Goal: Task Accomplishment & Management: Use online tool/utility

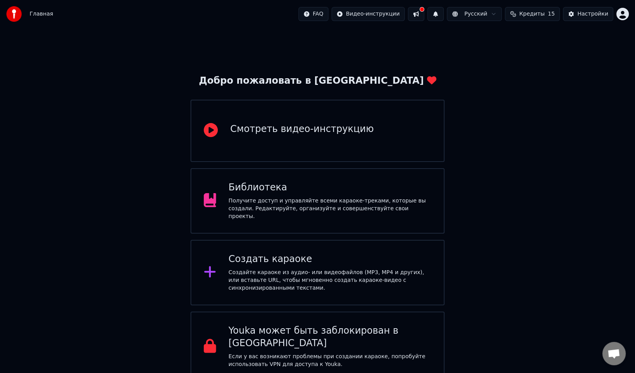
click at [268, 253] on div "Создать караоке" at bounding box center [330, 259] width 203 height 12
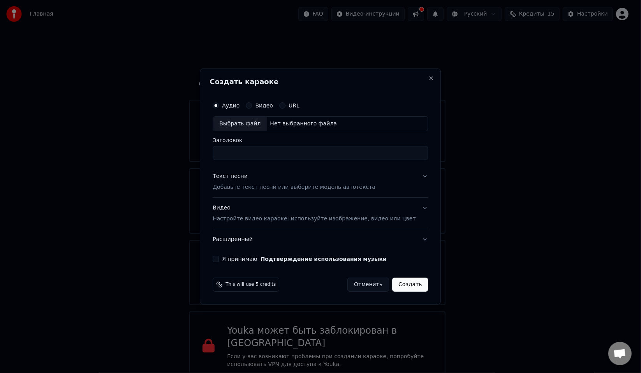
click at [255, 189] on p "Добавьте текст песни или выберите модель автотекста" at bounding box center [294, 188] width 163 height 8
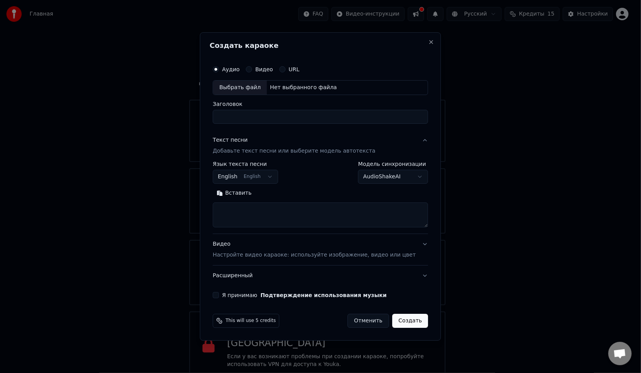
click at [258, 180] on button "English English" at bounding box center [245, 177] width 65 height 14
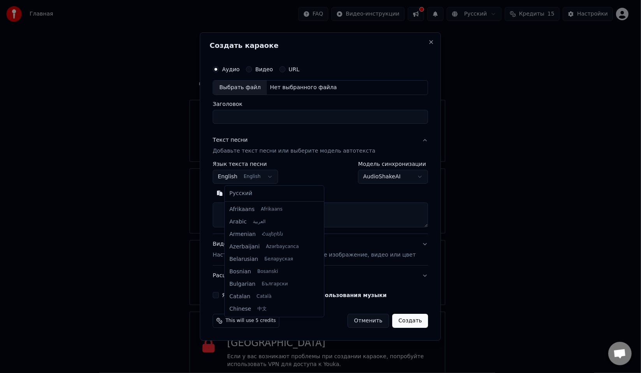
scroll to position [62, 0]
select select "**"
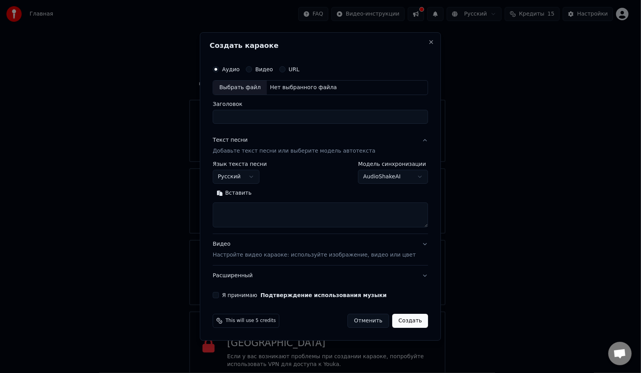
click at [267, 210] on textarea at bounding box center [320, 215] width 215 height 25
paste textarea "**********"
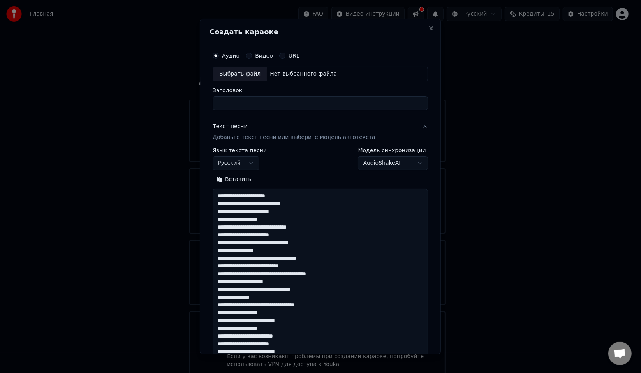
scroll to position [298, 0]
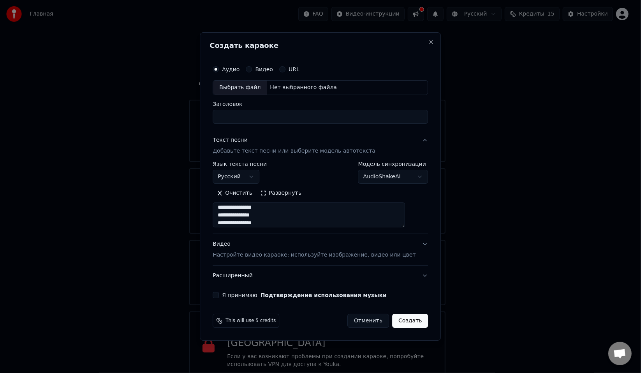
type textarea "**********"
click at [269, 117] on input "Заголовок" at bounding box center [320, 117] width 215 height 14
click at [263, 70] on div "Видео" at bounding box center [259, 69] width 27 height 6
click at [254, 69] on div "Аудио Видео URL" at bounding box center [256, 69] width 87 height 6
click at [252, 70] on button "Видео" at bounding box center [249, 69] width 6 height 6
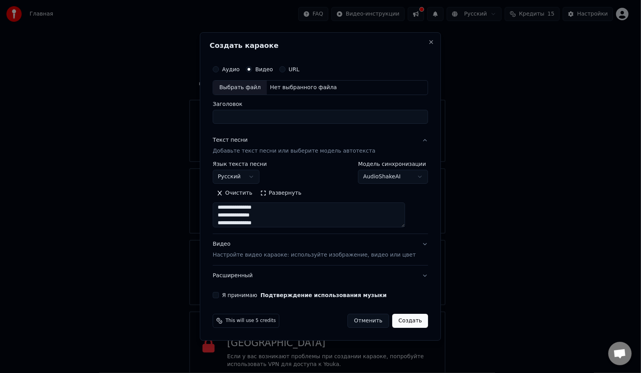
click at [219, 70] on button "Аудио" at bounding box center [216, 69] width 6 height 6
type button "audio"
click at [255, 87] on div "Выбрать файл" at bounding box center [240, 88] width 54 height 14
type input "**********"
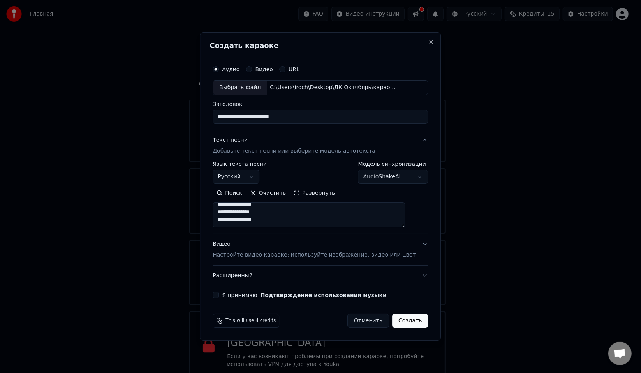
click at [259, 298] on label "Я принимаю Подтверждение использования музыки" at bounding box center [304, 295] width 165 height 5
click at [219, 298] on button "Я принимаю Подтверждение использования музыки" at bounding box center [216, 295] width 6 height 6
click at [272, 258] on p "Настройте видео караоке: используйте изображение, видео или цвет" at bounding box center [314, 255] width 203 height 8
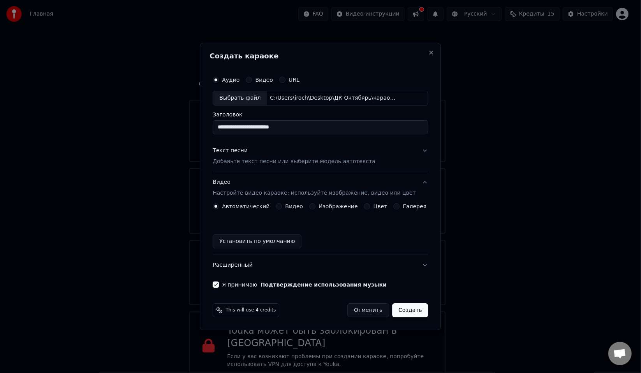
click at [326, 210] on div "Автоматический Видео Изображение Цвет Галерея Установить по умолчанию" at bounding box center [320, 225] width 215 height 45
click at [324, 205] on label "Изображение" at bounding box center [338, 206] width 39 height 5
click at [316, 205] on button "Изображение" at bounding box center [312, 206] width 6 height 6
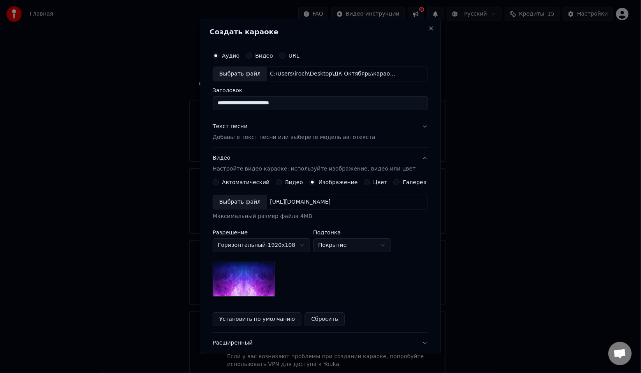
click at [247, 202] on div "Выбрать файл" at bounding box center [240, 202] width 54 height 14
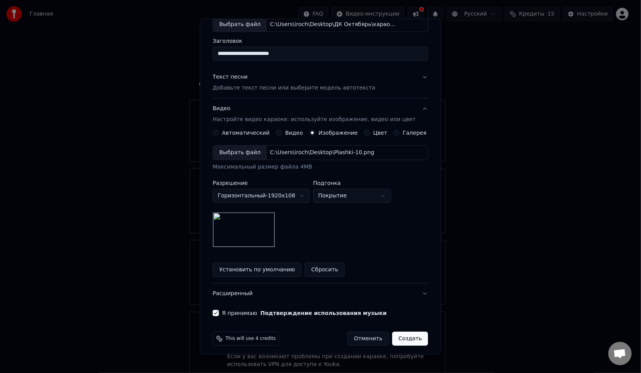
scroll to position [53, 0]
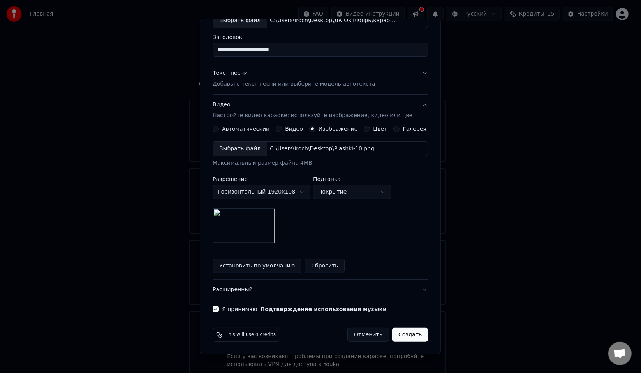
click at [411, 334] on button "Создать" at bounding box center [410, 335] width 36 height 14
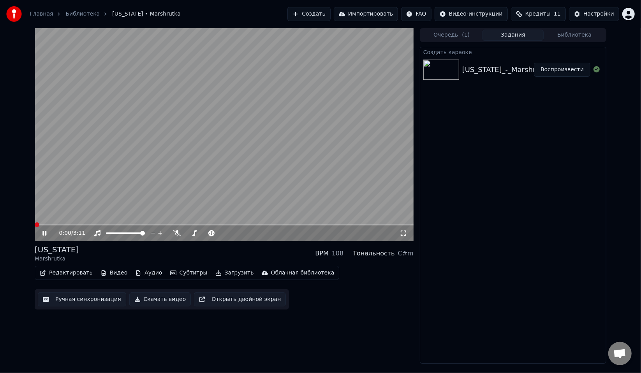
click at [35, 225] on span at bounding box center [37, 224] width 5 height 5
click at [215, 234] on span at bounding box center [205, 234] width 39 height 2
click at [50, 235] on icon at bounding box center [50, 233] width 18 height 6
click at [39, 223] on span at bounding box center [41, 224] width 5 height 5
click at [67, 275] on button "Редактировать" at bounding box center [66, 273] width 59 height 11
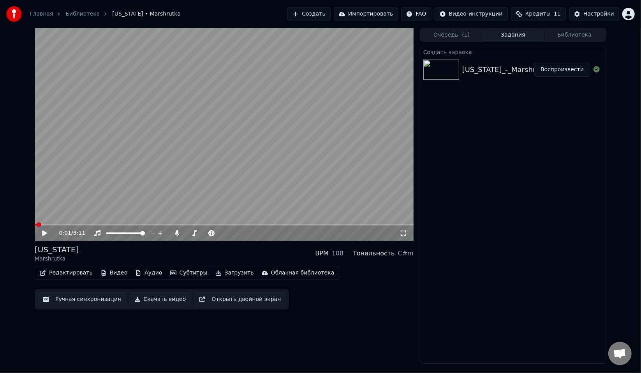
click at [539, 216] on div "Создать караоке [US_STATE]_-_Marshrutka_48035688 Воспроизвести" at bounding box center [513, 205] width 187 height 317
click at [68, 273] on button "Редактировать" at bounding box center [66, 273] width 59 height 11
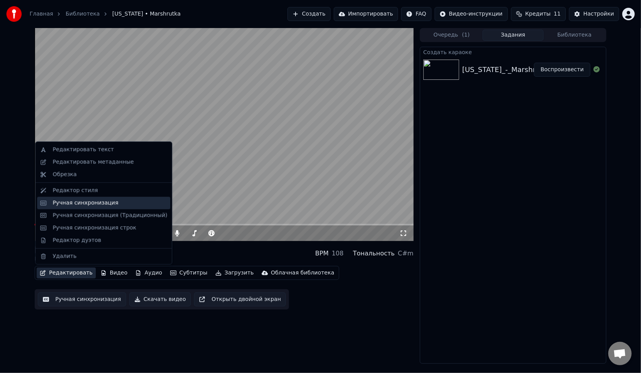
click at [83, 206] on div "Ручная синхронизация" at bounding box center [86, 203] width 66 height 8
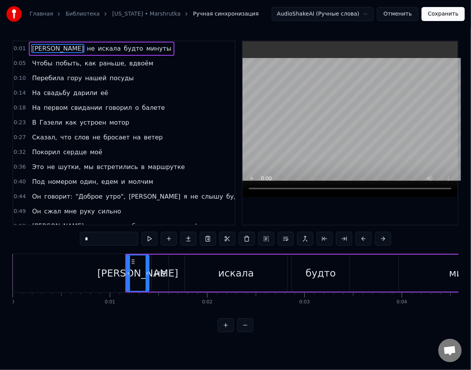
click at [252, 277] on div "искала" at bounding box center [236, 273] width 102 height 37
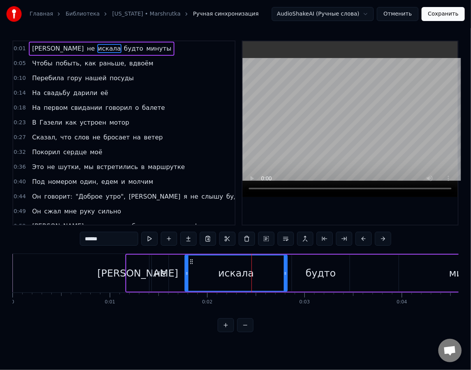
click at [80, 242] on input "******" at bounding box center [109, 239] width 58 height 14
paste input "**********"
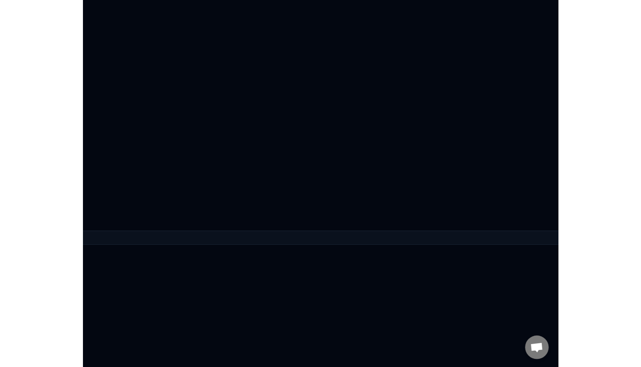
scroll to position [0, 506]
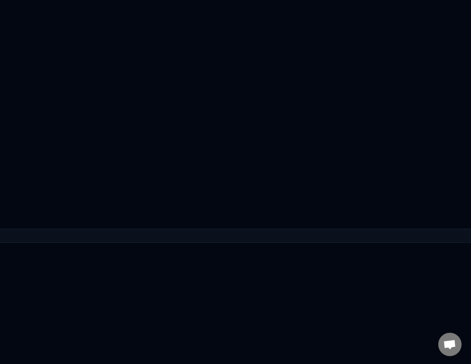
type input "**********"
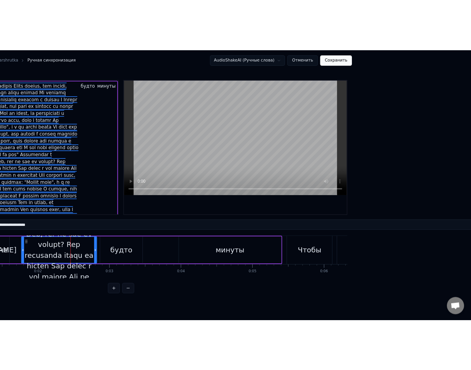
scroll to position [0, 0]
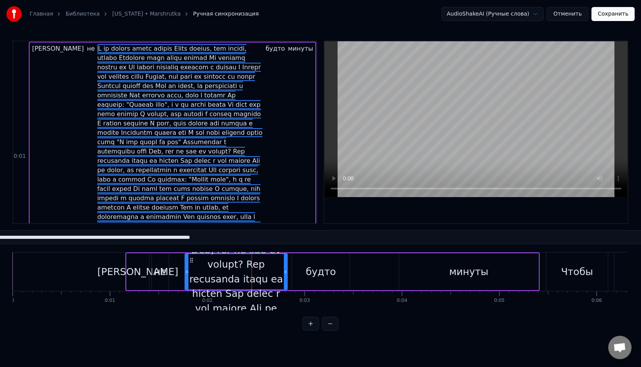
click at [126, 16] on link "[US_STATE] • Marshrutka" at bounding box center [146, 14] width 69 height 8
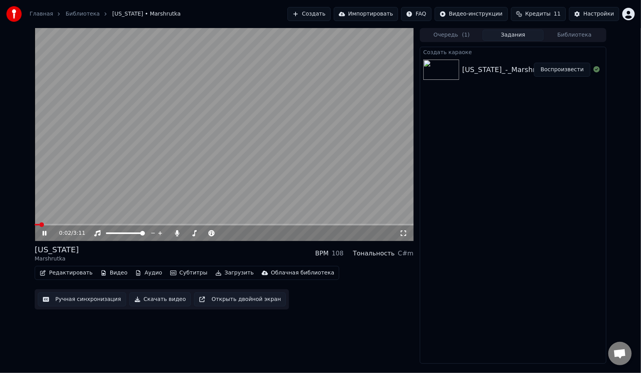
click at [169, 199] on video at bounding box center [224, 134] width 379 height 213
click at [67, 271] on button "Редактировать" at bounding box center [66, 273] width 59 height 11
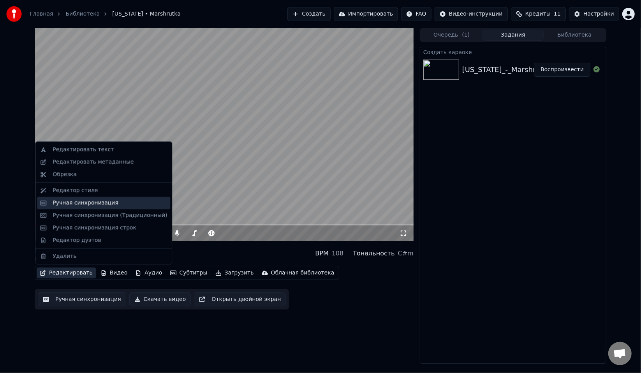
click at [90, 200] on div "Ручная синхронизация" at bounding box center [86, 203] width 66 height 8
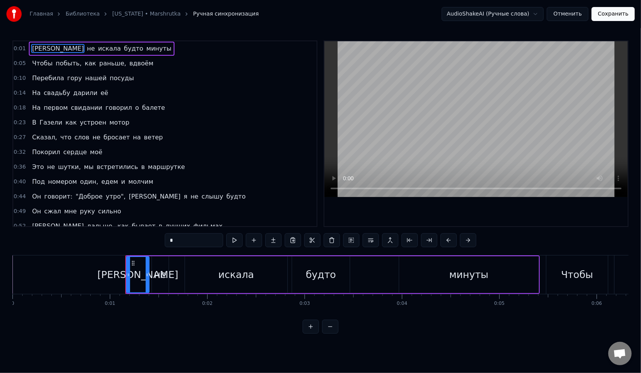
click at [242, 282] on div "искала" at bounding box center [236, 274] width 102 height 37
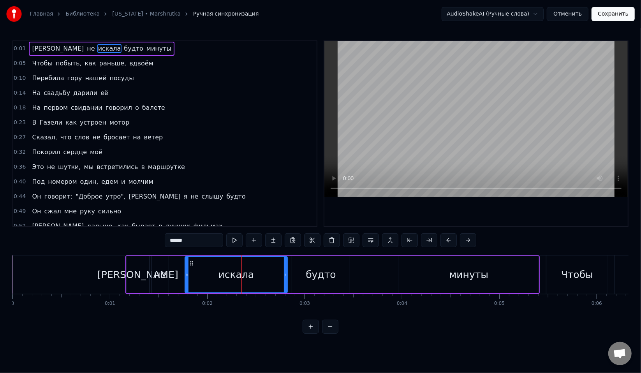
drag, startPoint x: 169, startPoint y: 242, endPoint x: 143, endPoint y: 239, distance: 27.1
click at [143, 239] on div "0:01 Я не искала будто минуты 0:05 Чтобы побыть, как раньше, вдвоём 0:10 Переби…" at bounding box center [320, 187] width 616 height 293
paste input "text"
type input "*"
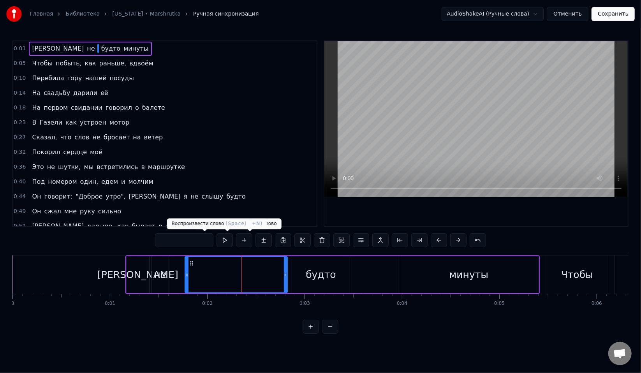
paste input "*"
click at [162, 244] on input "*" at bounding box center [184, 240] width 58 height 14
click at [229, 272] on div "∙" at bounding box center [236, 274] width 102 height 35
click at [168, 237] on input "*" at bounding box center [184, 240] width 58 height 14
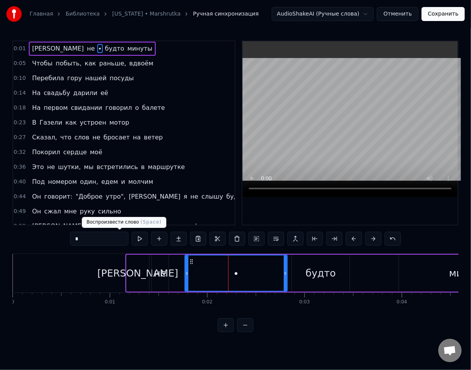
click at [82, 240] on input "*" at bounding box center [99, 239] width 58 height 14
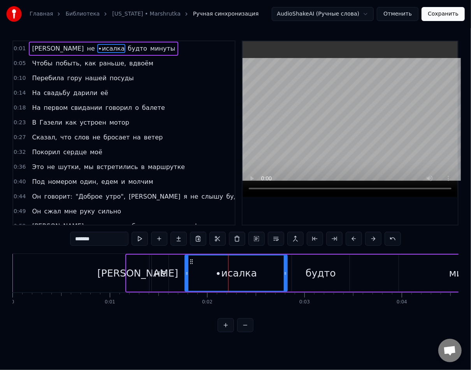
paste input "*"
click at [224, 265] on div "∙исалка∙" at bounding box center [236, 273] width 102 height 35
click at [232, 272] on div "∙исалка∙" at bounding box center [236, 273] width 48 height 15
drag, startPoint x: 79, startPoint y: 241, endPoint x: 41, endPoint y: 239, distance: 39.0
click at [41, 239] on div "0:01 Я не ∙исалка∙ будто минуты 0:05 Чтобы побыть, как раньше, вдвоём 0:10 Пере…" at bounding box center [235, 187] width 447 height 292
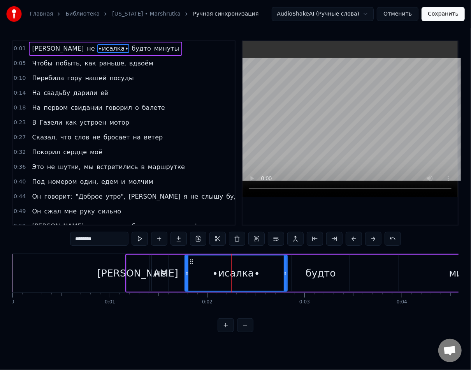
paste input "text"
click at [71, 236] on input "*" at bounding box center [99, 239] width 58 height 14
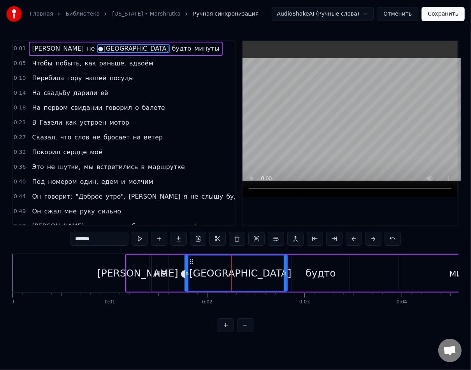
paste input "*"
click at [433, 268] on div "минуты" at bounding box center [468, 273] width 139 height 37
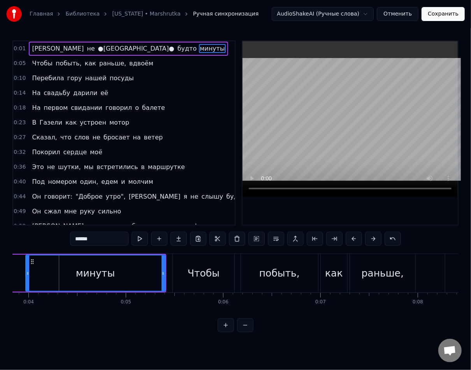
scroll to position [0, 381]
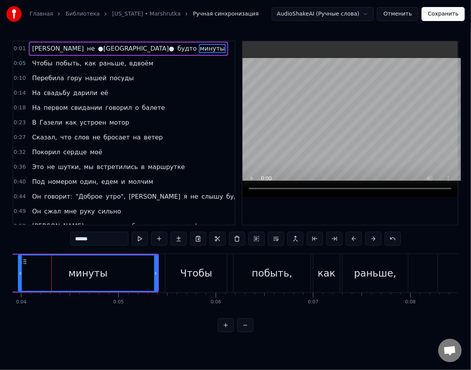
click at [70, 237] on input "******" at bounding box center [99, 239] width 58 height 14
paste input "text"
paste input "*"
click at [37, 62] on span "Чтобы" at bounding box center [42, 63] width 22 height 9
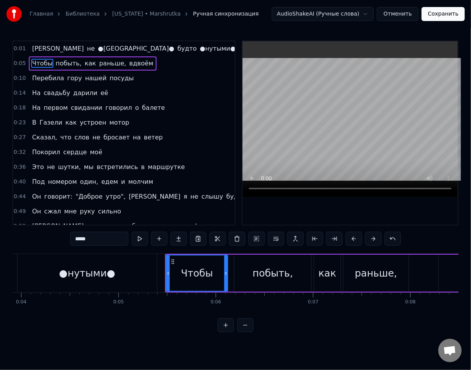
click at [70, 240] on input "*****" at bounding box center [99, 239] width 58 height 14
paste input "text"
paste input "*"
click at [351, 276] on div "раньше," at bounding box center [376, 273] width 65 height 37
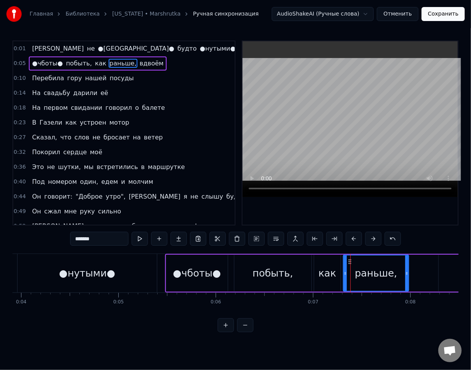
click at [70, 240] on input "*******" at bounding box center [99, 239] width 58 height 14
paste input "text"
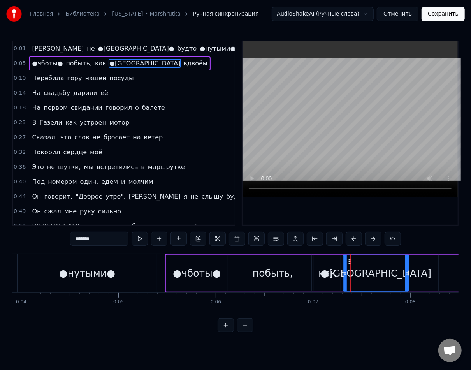
paste input "*"
click at [385, 274] on div "●[GEOGRAPHIC_DATA]●," at bounding box center [376, 273] width 122 height 15
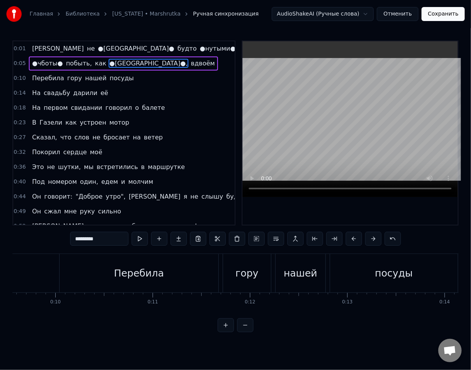
scroll to position [0, 930]
click at [249, 274] on div "гору" at bounding box center [248, 273] width 23 height 15
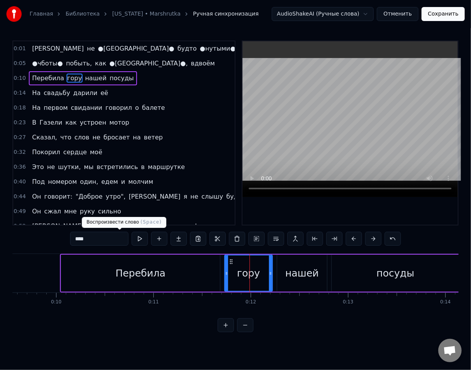
click at [81, 234] on input "****" at bounding box center [99, 239] width 58 height 14
paste input "text"
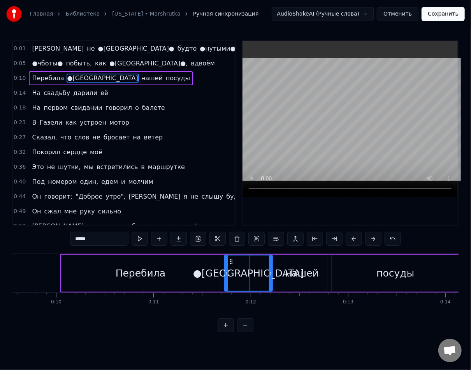
paste input "*"
click at [401, 277] on div "посуды" at bounding box center [396, 273] width 38 height 15
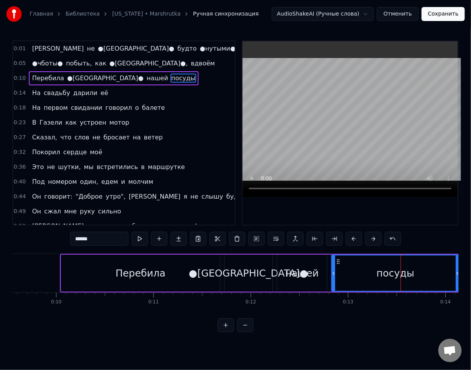
click at [70, 240] on input "******" at bounding box center [99, 239] width 58 height 14
paste input "text"
paste input "*"
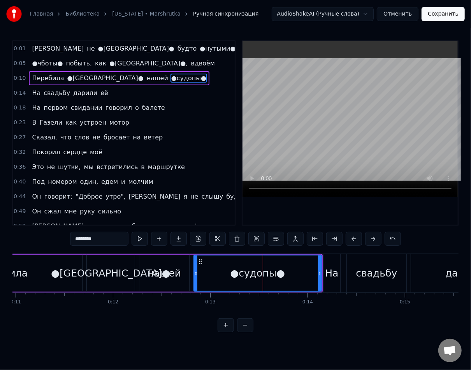
scroll to position [0, 1070]
click at [375, 275] on div "свадьбу" at bounding box center [375, 273] width 41 height 15
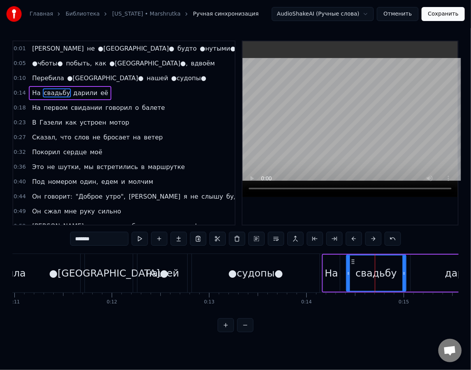
click at [74, 237] on input "*******" at bounding box center [99, 239] width 58 height 14
paste input "text"
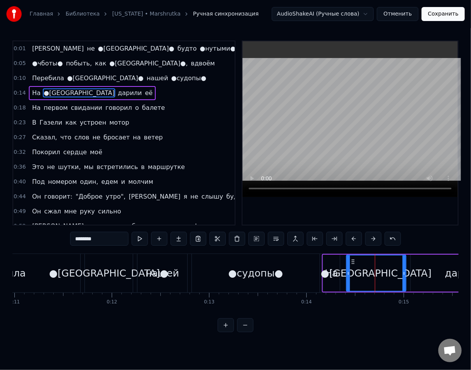
paste input "*"
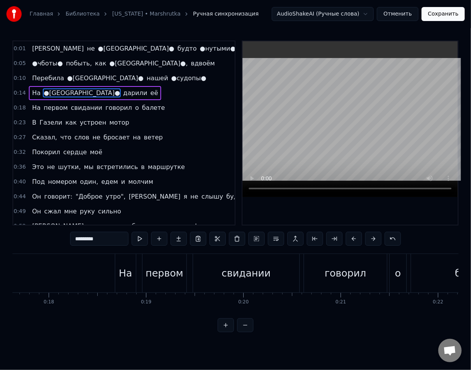
scroll to position [0, 1718]
click at [235, 272] on div "свидании" at bounding box center [245, 273] width 49 height 15
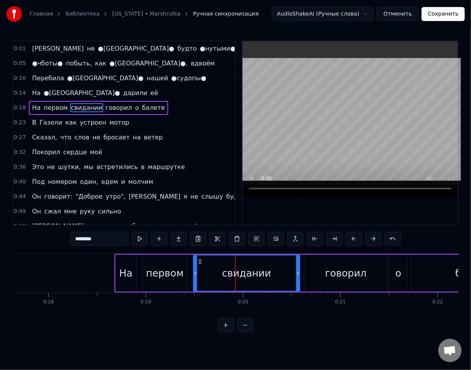
click at [79, 248] on div "0:01 Я не ●[GEOGRAPHIC_DATA]● будто ●нутыми● 0:05 ●чботы● побыть, как ●[GEOGRAP…" at bounding box center [235, 187] width 447 height 292
click at [83, 241] on input "********" at bounding box center [99, 239] width 58 height 14
paste input "text"
paste input "*"
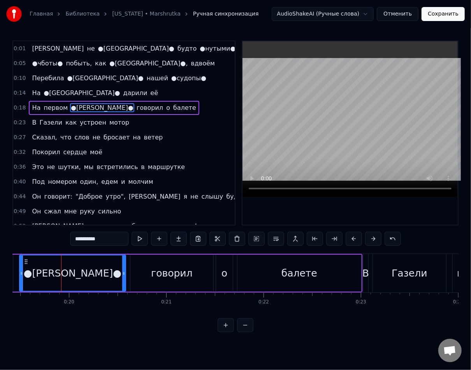
scroll to position [0, 1892]
click at [290, 282] on div "балете" at bounding box center [299, 273] width 124 height 37
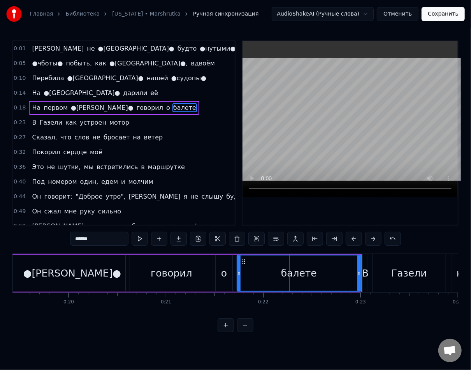
click at [71, 242] on input "******" at bounding box center [99, 239] width 58 height 14
paste input "text"
paste input "*"
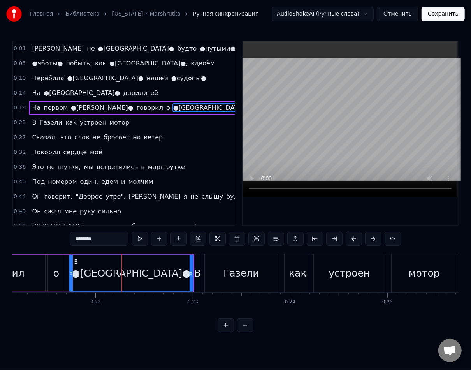
scroll to position [0, 2060]
click at [250, 270] on div "Газели" at bounding box center [240, 273] width 35 height 15
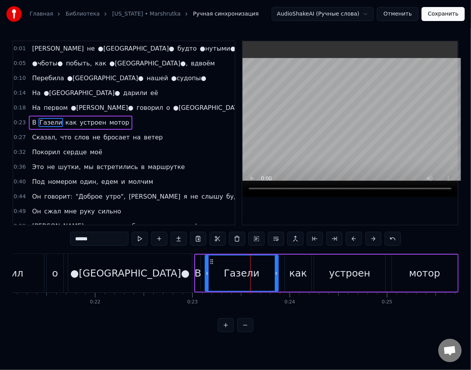
click at [101, 242] on input "******" at bounding box center [99, 239] width 58 height 14
type input "*"
paste input "*"
click at [119, 121] on span "мотор" at bounding box center [129, 122] width 21 height 9
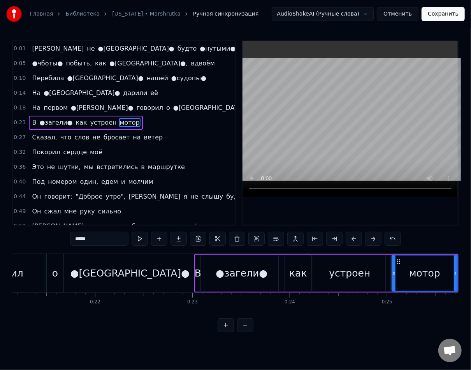
click at [70, 242] on input "*****" at bounding box center [99, 239] width 58 height 14
paste input "text"
paste input "*"
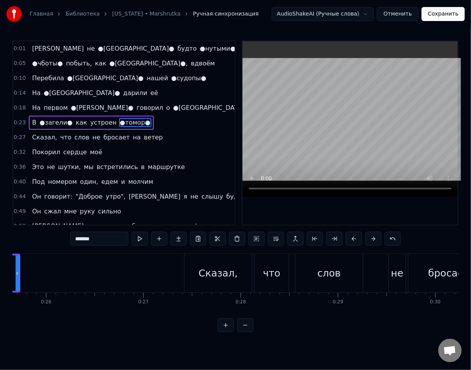
scroll to position [0, 2501]
click at [316, 277] on div "слов" at bounding box center [327, 273] width 67 height 39
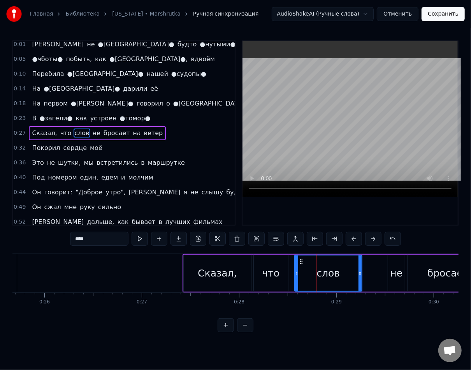
click at [81, 238] on input "****" at bounding box center [99, 239] width 58 height 14
paste input "text"
paste input "*"
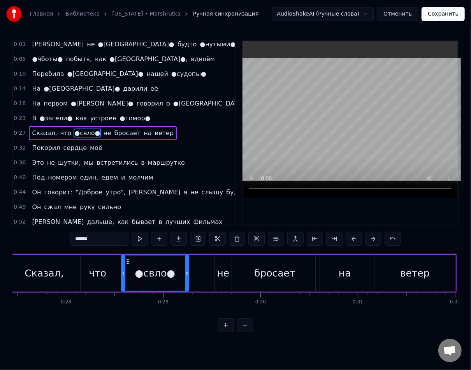
scroll to position [0, 2675]
click at [388, 273] on div "ветер" at bounding box center [414, 273] width 81 height 37
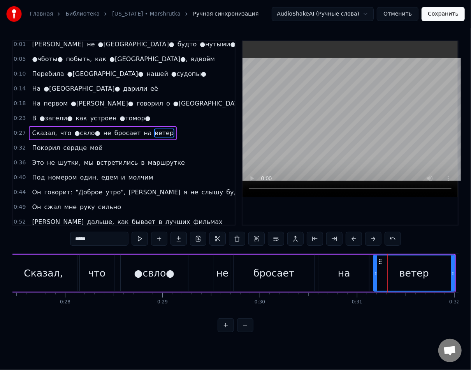
click at [81, 243] on input "*****" at bounding box center [99, 239] width 58 height 14
paste input "text"
paste input "*"
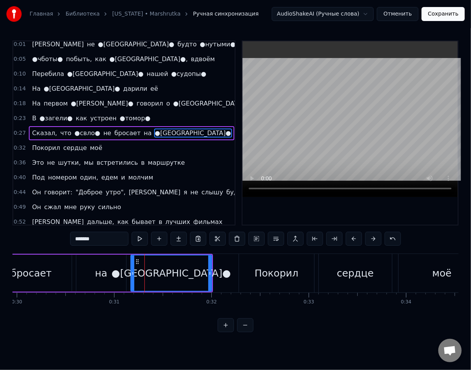
scroll to position [0, 2923]
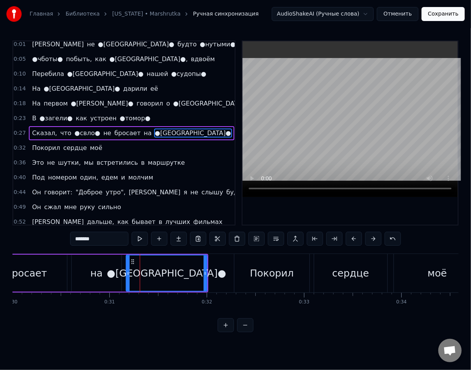
click at [270, 284] on div "Покорил" at bounding box center [272, 273] width 75 height 39
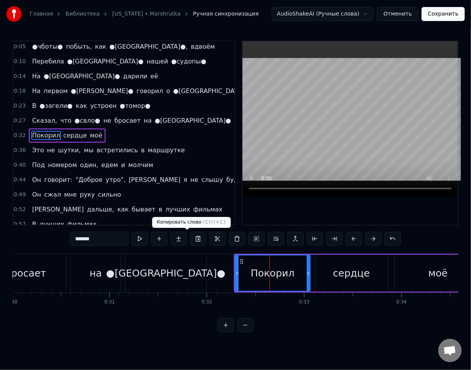
scroll to position [19, 0]
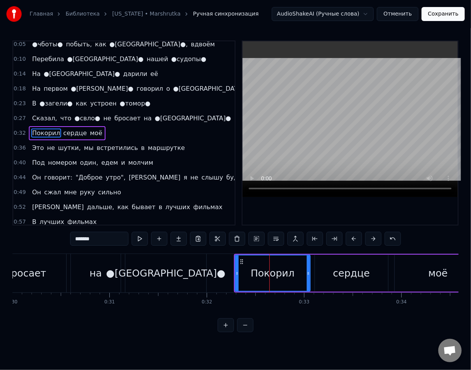
click at [95, 237] on input "*******" at bounding box center [99, 239] width 58 height 14
paste input "text"
paste input "*"
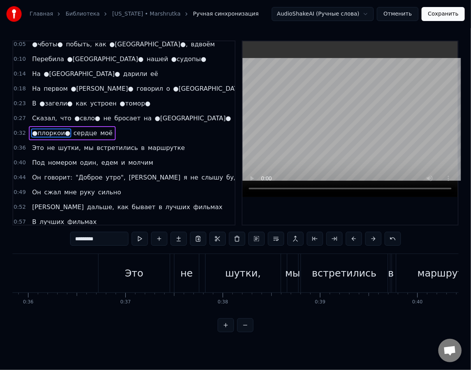
scroll to position [0, 3492]
click at [233, 272] on div "шутки," at bounding box center [243, 273] width 36 height 15
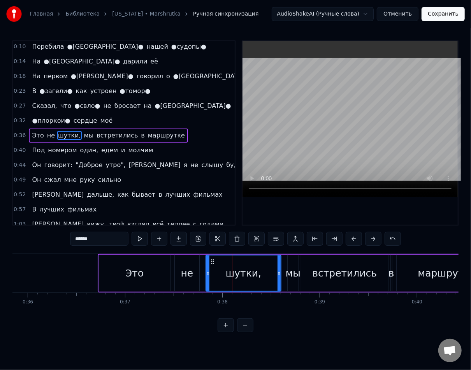
scroll to position [34, 0]
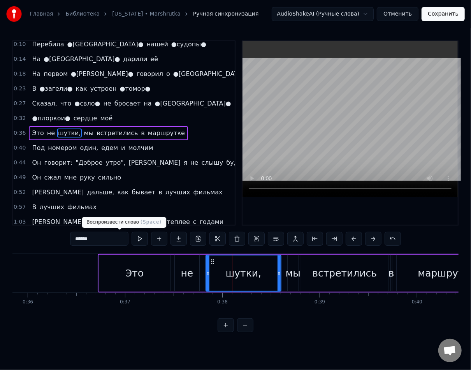
click at [79, 242] on input "******" at bounding box center [99, 239] width 58 height 14
click at [70, 241] on input "******" at bounding box center [99, 239] width 58 height 14
paste input "text"
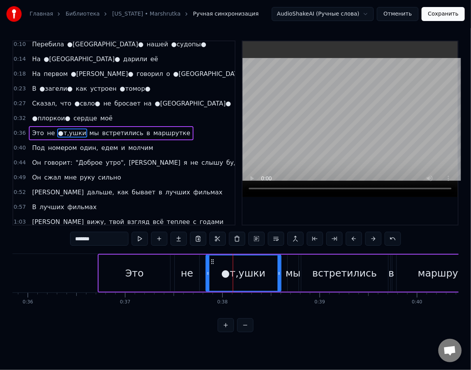
paste input "*"
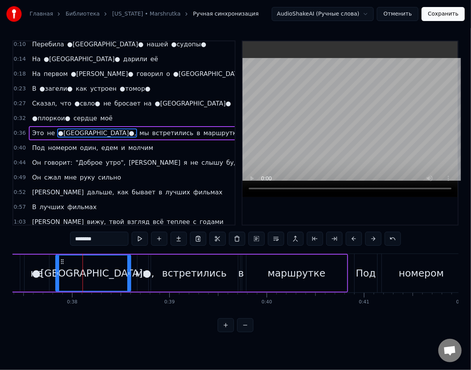
scroll to position [0, 3647]
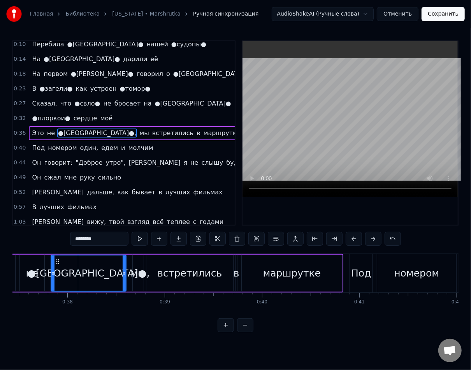
type input "********"
drag, startPoint x: 240, startPoint y: 268, endPoint x: 244, endPoint y: 268, distance: 3.9
click at [241, 268] on div "Это не ●[GEOGRAPHIC_DATA]●, мы встретились в маршрутке" at bounding box center [143, 273] width 401 height 39
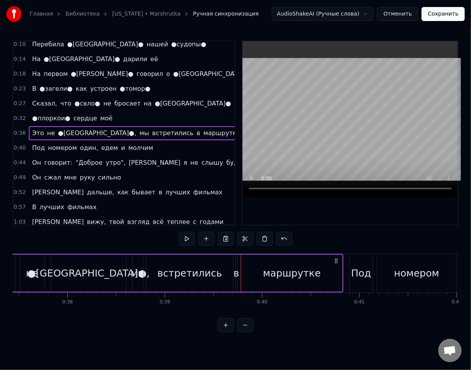
click at [267, 270] on div "маршрутке" at bounding box center [292, 273] width 58 height 15
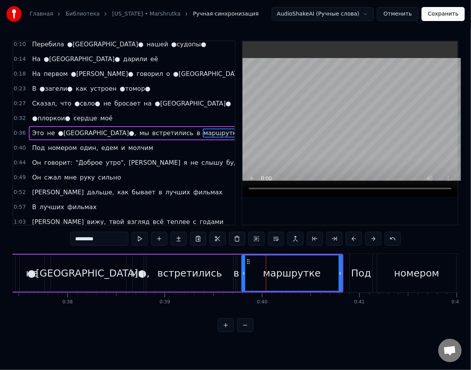
click at [70, 238] on input "*********" at bounding box center [99, 239] width 58 height 14
paste input "text"
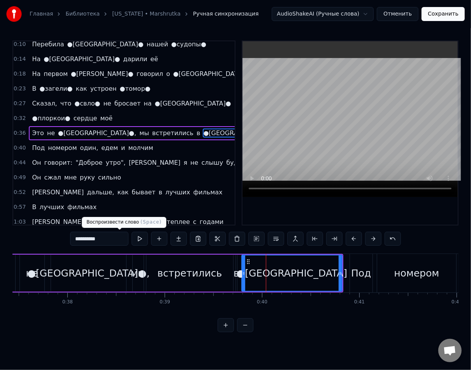
paste input "*"
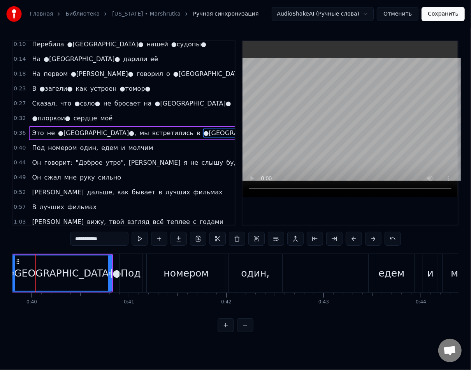
scroll to position [0, 3878]
click at [185, 278] on div "номером" at bounding box center [185, 273] width 45 height 15
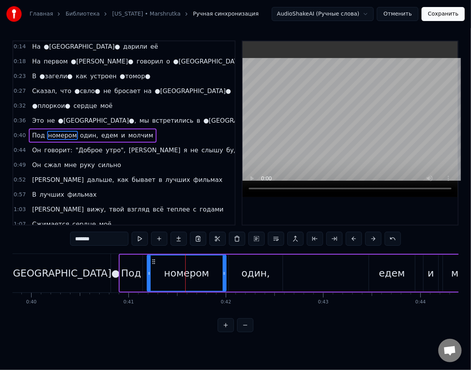
scroll to position [49, 0]
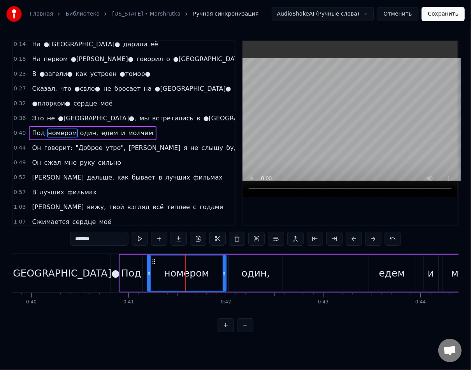
click at [72, 246] on div "*******" at bounding box center [235, 240] width 331 height 16
click at [72, 242] on input "*******" at bounding box center [99, 239] width 58 height 14
paste input "text"
paste input "*"
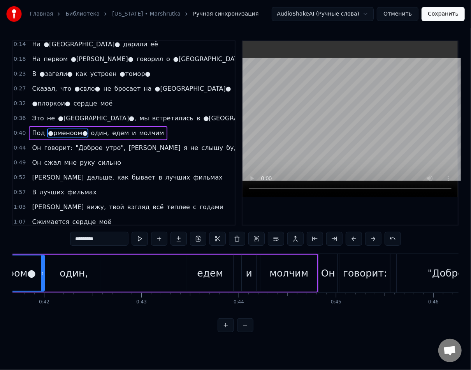
scroll to position [0, 4060]
click at [304, 275] on div "молчим" at bounding box center [288, 273] width 39 height 15
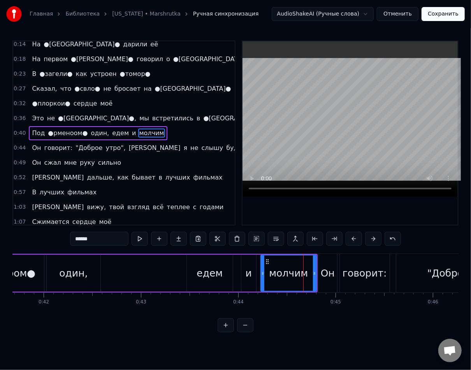
click at [80, 240] on input "******" at bounding box center [99, 239] width 58 height 14
paste input "text"
paste input "*"
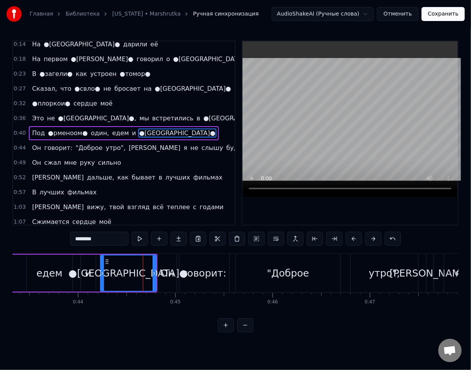
scroll to position [0, 4242]
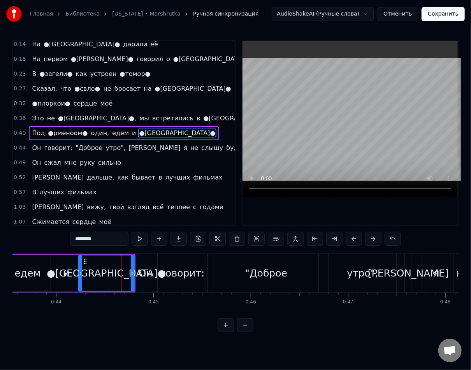
click at [261, 274] on div ""Доброе" at bounding box center [266, 273] width 42 height 15
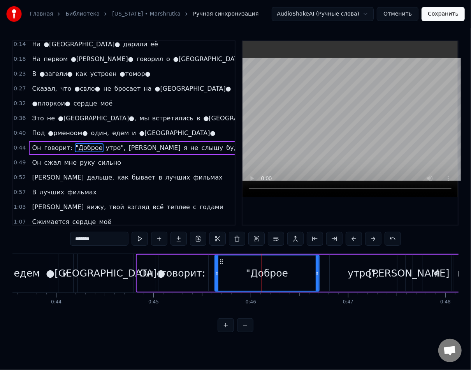
scroll to position [64, 0]
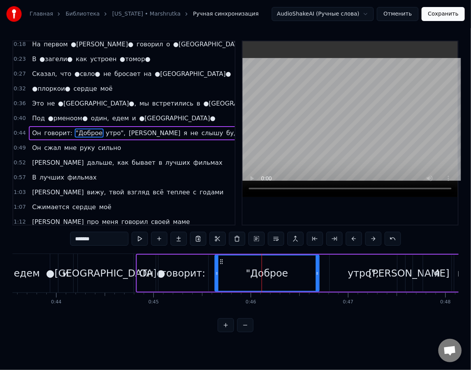
drag, startPoint x: 80, startPoint y: 239, endPoint x: 54, endPoint y: 240, distance: 25.7
click at [70, 240] on input "*******" at bounding box center [99, 239] width 58 height 14
paste input "text"
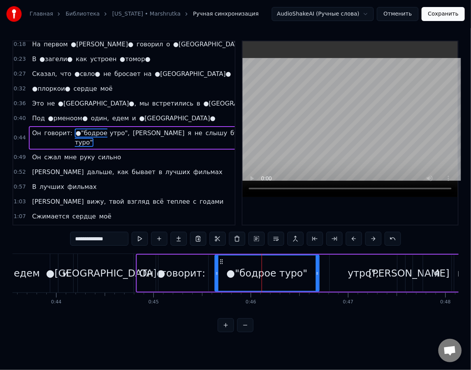
paste input "*"
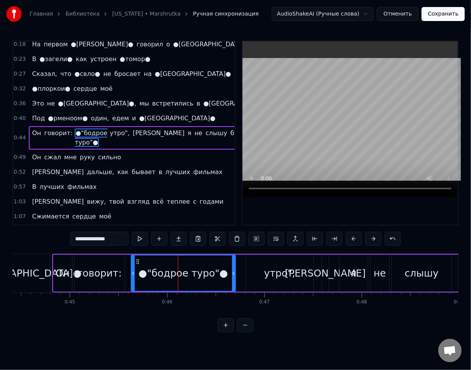
scroll to position [0, 4327]
click at [267, 274] on div "утро"," at bounding box center [279, 273] width 31 height 15
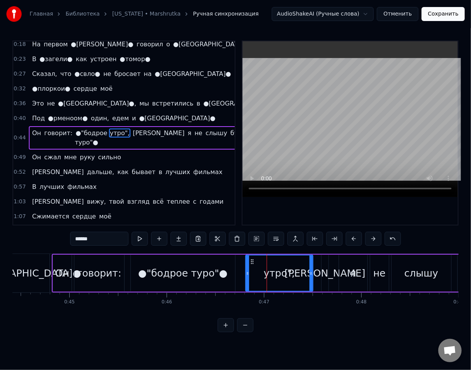
drag, startPoint x: 65, startPoint y: 240, endPoint x: 43, endPoint y: 240, distance: 21.8
click at [43, 240] on div "0:01 Я не ●[GEOGRAPHIC_DATA]● будто ●нутыми● 0:05 ●чботы● побыть, как ●[GEOGRAP…" at bounding box center [235, 187] width 447 height 292
drag, startPoint x: 66, startPoint y: 239, endPoint x: 48, endPoint y: 239, distance: 17.5
click at [70, 239] on input "******" at bounding box center [99, 239] width 58 height 14
type input "*"
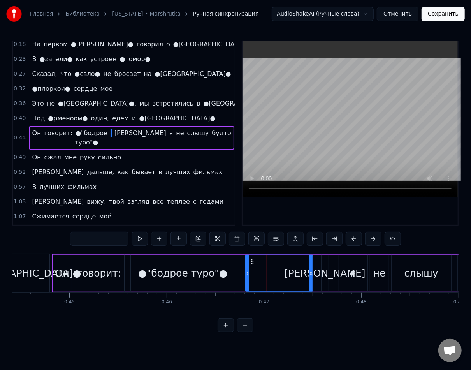
paste input "*"
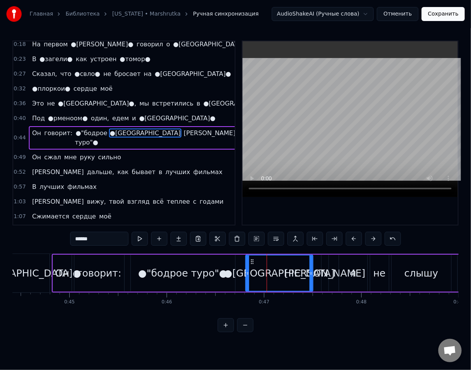
paste input "*"
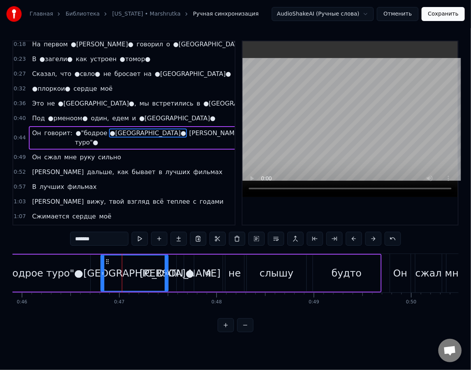
scroll to position [0, 4472]
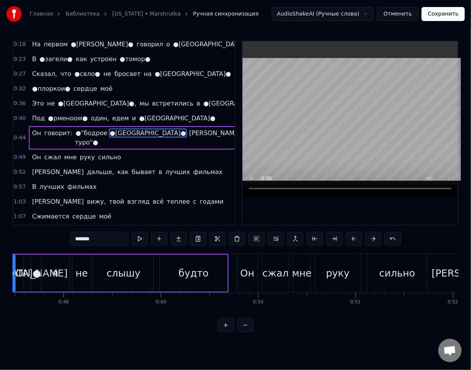
click at [268, 275] on div "сжал" at bounding box center [276, 273] width 26 height 15
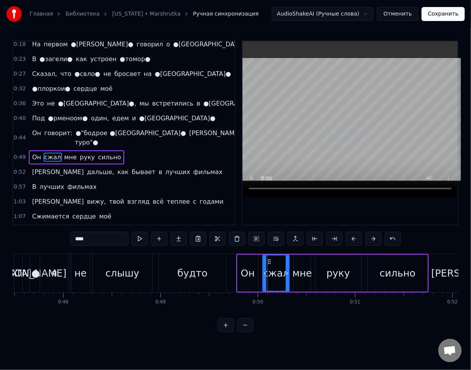
click at [70, 239] on input "****" at bounding box center [99, 239] width 58 height 14
paste input "text"
paste input "*"
click at [410, 273] on div "сильно" at bounding box center [398, 273] width 36 height 15
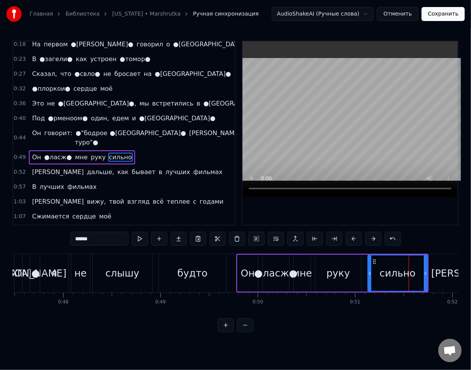
scroll to position [78, 0]
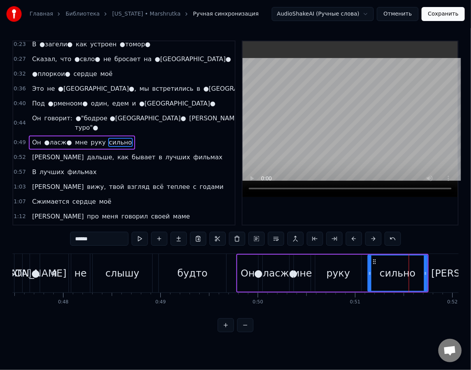
click at [72, 235] on input "******" at bounding box center [99, 239] width 58 height 14
paste input "text"
paste input "*"
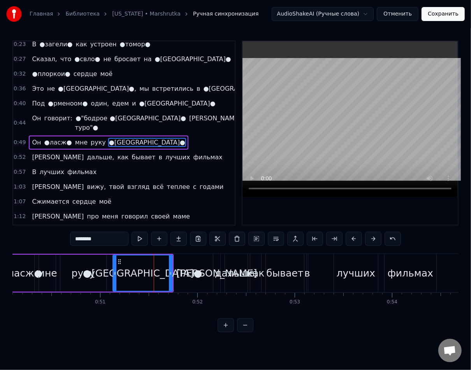
scroll to position [0, 4881]
click at [251, 280] on div "как" at bounding box center [256, 273] width 18 height 15
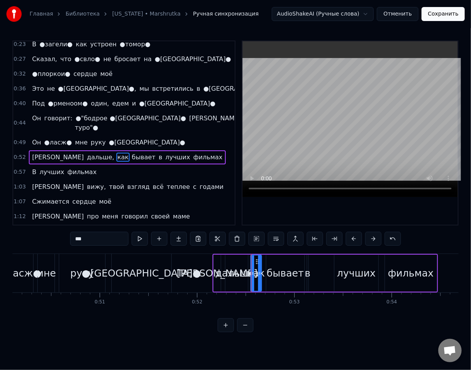
scroll to position [93, 0]
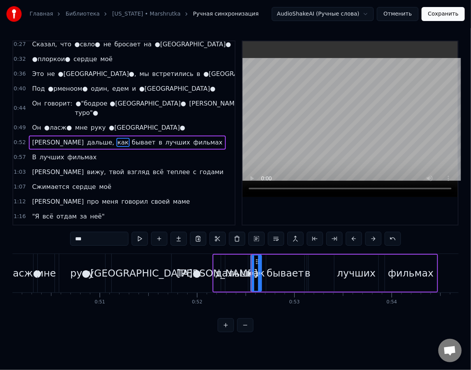
click at [240, 280] on div "дальше," at bounding box center [236, 273] width 43 height 15
click at [70, 240] on input "*******" at bounding box center [99, 239] width 58 height 14
click at [73, 238] on input "*******" at bounding box center [99, 239] width 58 height 14
drag, startPoint x: 76, startPoint y: 238, endPoint x: 42, endPoint y: 237, distance: 34.7
click at [42, 237] on div "0:01 Я не ●[GEOGRAPHIC_DATA]● будто ●нутыми● 0:05 ●чботы● побыть, как ●[GEOGRAP…" at bounding box center [235, 187] width 447 height 292
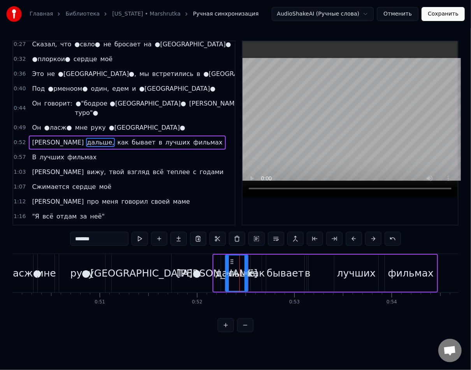
type input "*"
paste input "*"
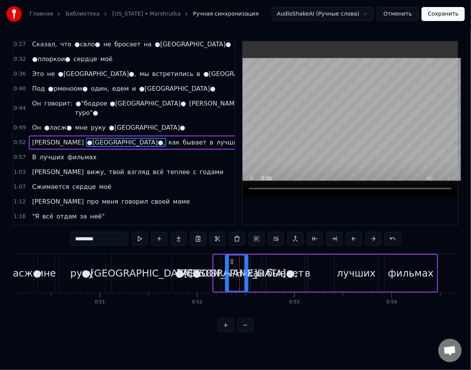
click at [401, 280] on div "фильмах" at bounding box center [411, 273] width 46 height 15
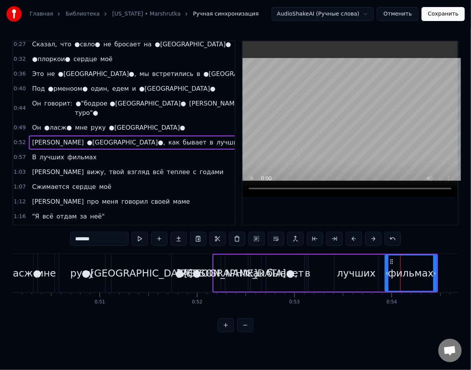
click at [90, 242] on input "*******" at bounding box center [99, 239] width 58 height 14
paste input "text"
paste input "*"
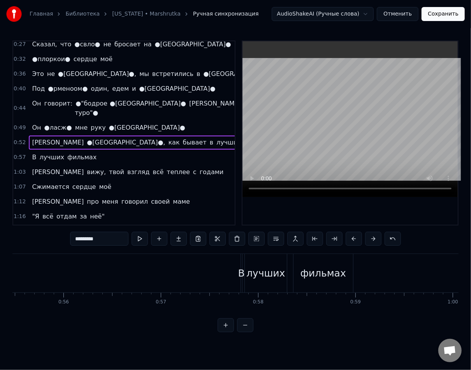
scroll to position [0, 5405]
click at [313, 273] on div "фильмах" at bounding box center [323, 273] width 46 height 15
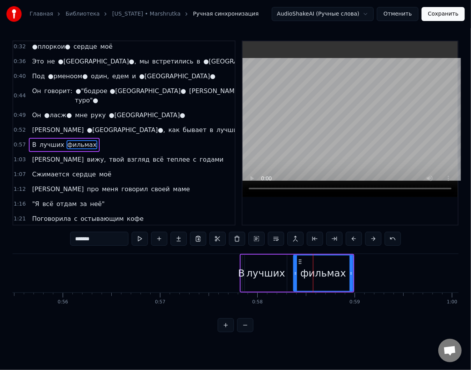
scroll to position [108, 0]
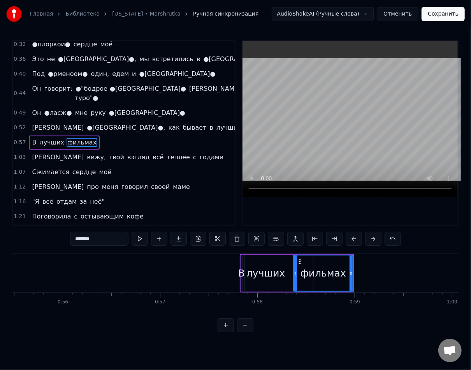
drag, startPoint x: 90, startPoint y: 241, endPoint x: 39, endPoint y: 239, distance: 51.5
click at [39, 239] on div "0:01 Я не ●[GEOGRAPHIC_DATA]● будто ●нутыми● 0:05 ●чботы● побыть, как ●[GEOGRAP…" at bounding box center [235, 187] width 447 height 292
paste input "text"
paste input "*"
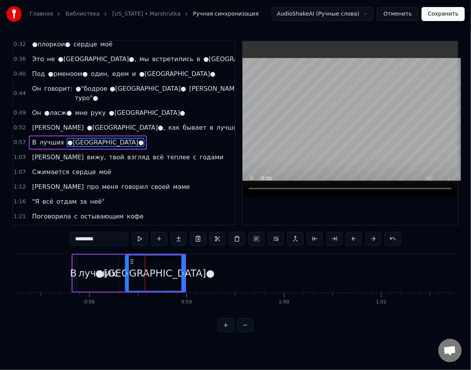
scroll to position [0, 5574]
click at [32, 153] on span "[PERSON_NAME]" at bounding box center [57, 157] width 53 height 9
type input "*"
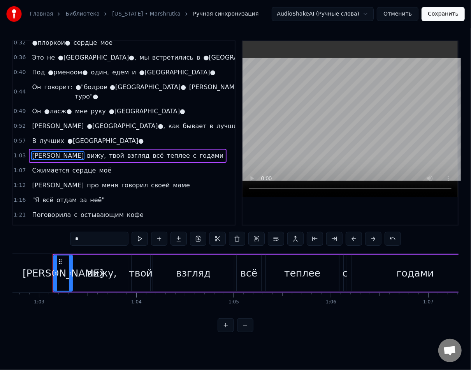
scroll to position [0, 6111]
click at [49, 149] on div "Я вижу, твой взгляд всё теплее с годами" at bounding box center [128, 156] width 198 height 14
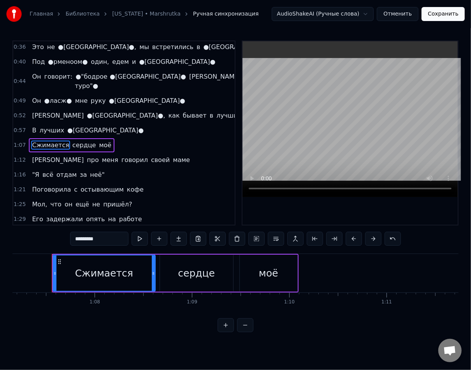
scroll to position [0, 6542]
click at [50, 138] on div "Сжимается сердце моё" at bounding box center [72, 145] width 86 height 14
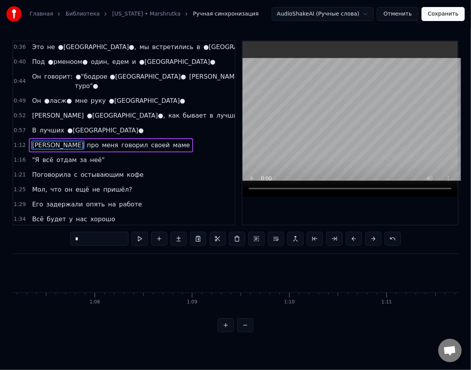
scroll to position [123, 0]
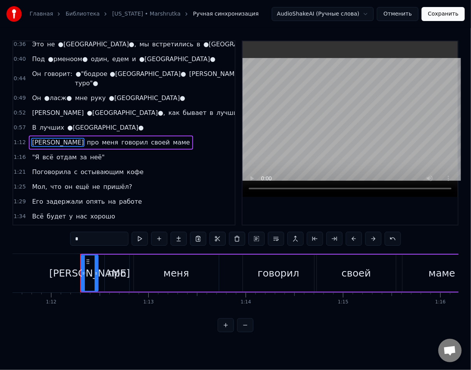
click at [101, 138] on span "меня" at bounding box center [110, 142] width 18 height 9
type input "****"
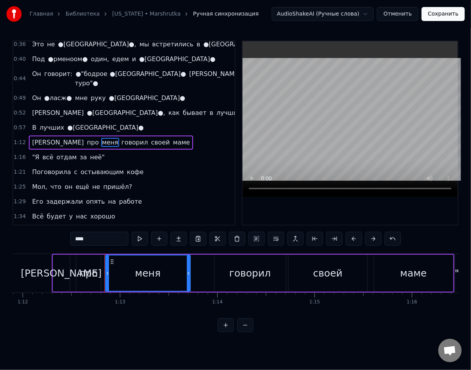
click at [52, 125] on div "0:57 В лучших ●[GEOGRAPHIC_DATA]●" at bounding box center [124, 127] width 222 height 15
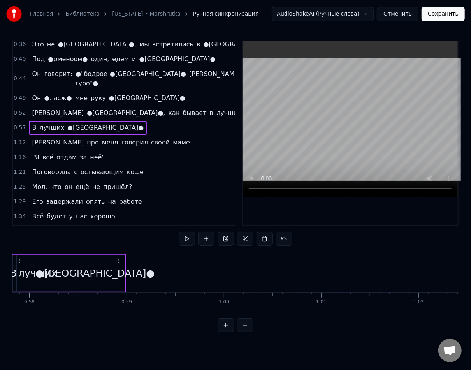
click at [51, 136] on div "И про меня говорил своей маме" at bounding box center [111, 143] width 164 height 14
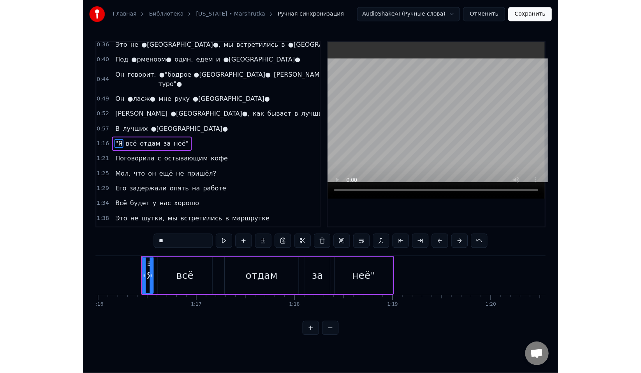
scroll to position [0, 7407]
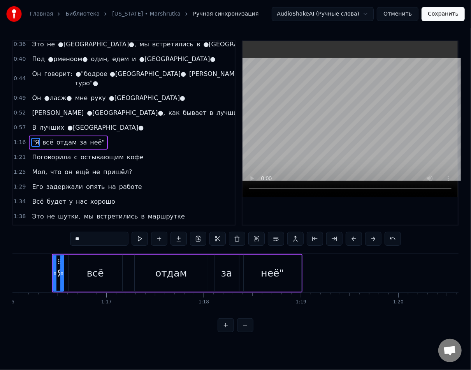
click at [442, 19] on button "Сохранить" at bounding box center [443, 14] width 43 height 14
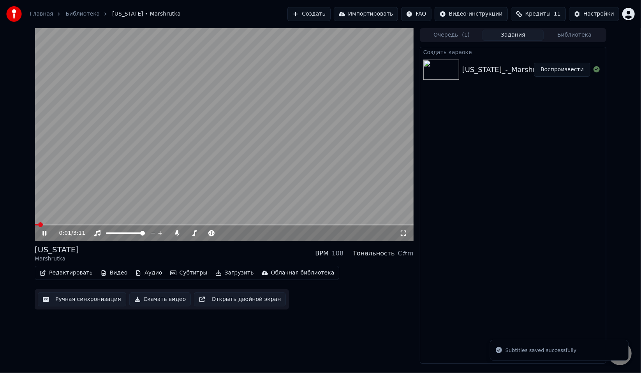
click at [143, 175] on video at bounding box center [224, 134] width 379 height 213
click at [67, 277] on button "Редактировать" at bounding box center [66, 273] width 59 height 11
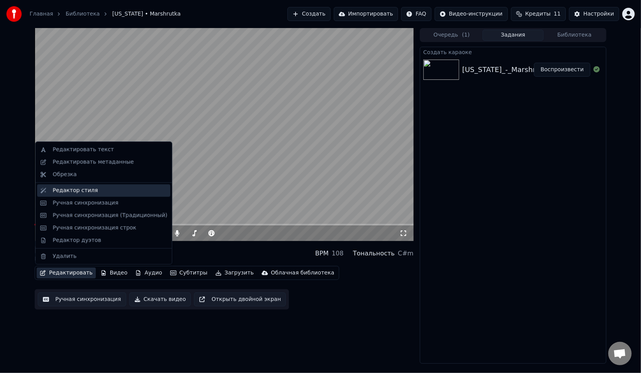
click at [76, 196] on div "Редактор стиля" at bounding box center [103, 190] width 133 height 12
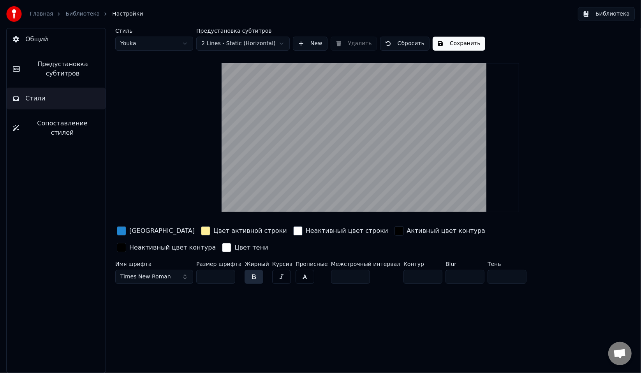
click at [69, 15] on link "Библиотека" at bounding box center [82, 14] width 34 height 8
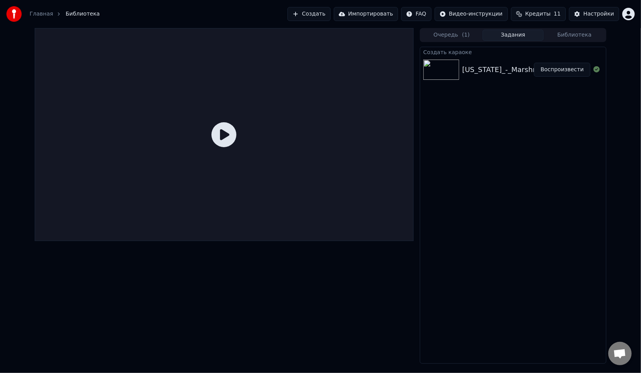
click at [504, 72] on div "[US_STATE]_-_Marshrutka_48035688" at bounding box center [527, 69] width 128 height 11
click at [551, 72] on button "Воспроизвести" at bounding box center [562, 70] width 56 height 14
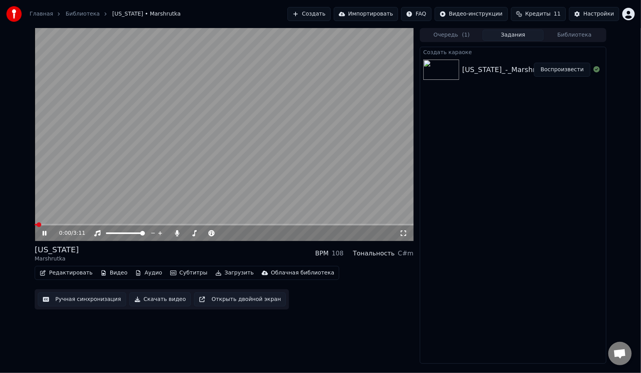
click at [43, 233] on icon at bounding box center [44, 233] width 4 height 5
click at [61, 274] on button "Редактировать" at bounding box center [66, 273] width 59 height 11
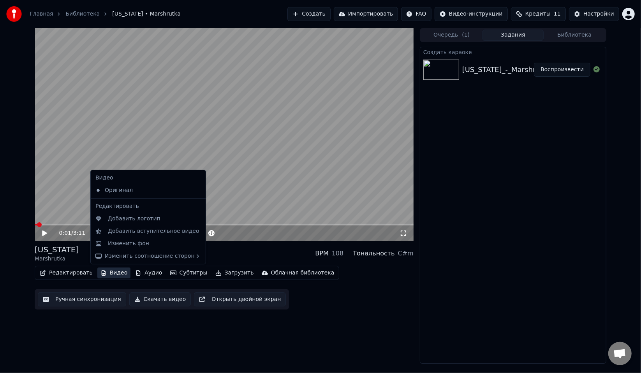
click at [101, 275] on button "Видео" at bounding box center [114, 273] width 34 height 11
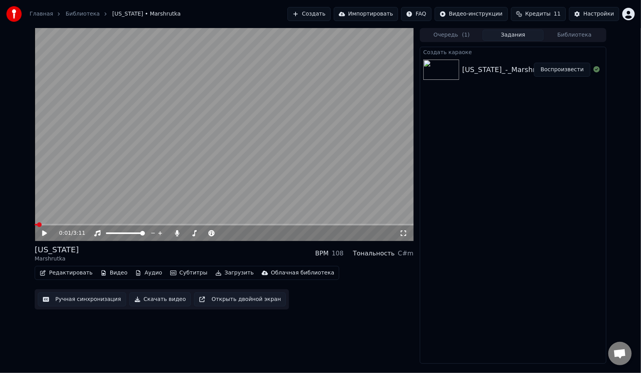
click at [101, 274] on button "Видео" at bounding box center [114, 273] width 34 height 11
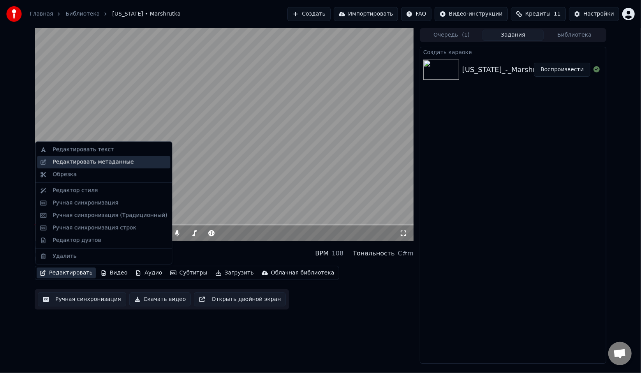
click at [78, 164] on div "Редактировать метаданные" at bounding box center [93, 162] width 81 height 8
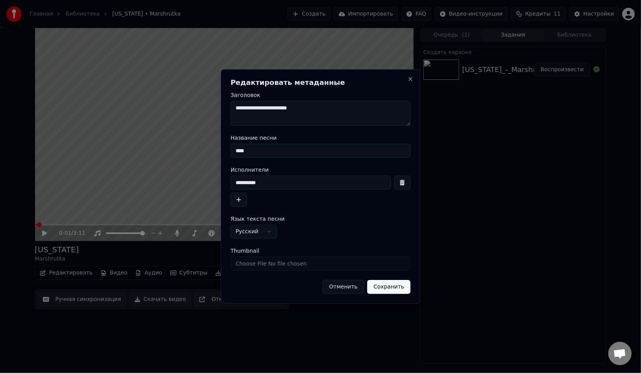
click at [295, 153] on input "****" at bounding box center [321, 151] width 180 height 14
drag, startPoint x: 302, startPoint y: 153, endPoint x: 223, endPoint y: 154, distance: 79.5
click at [223, 154] on div "**********" at bounding box center [320, 186] width 199 height 235
drag, startPoint x: 277, startPoint y: 179, endPoint x: 216, endPoint y: 180, distance: 61.6
click at [216, 180] on body "**********" at bounding box center [320, 186] width 641 height 373
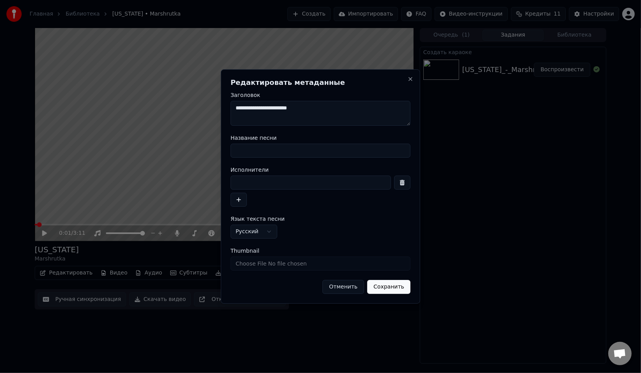
click at [305, 114] on textarea "**********" at bounding box center [321, 113] width 180 height 25
click at [393, 293] on button "Сохранить" at bounding box center [388, 287] width 43 height 14
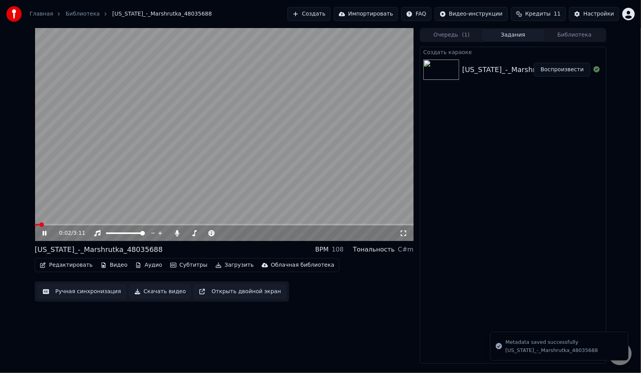
click at [77, 210] on video at bounding box center [224, 134] width 379 height 213
click at [68, 268] on button "Редактировать" at bounding box center [66, 265] width 59 height 11
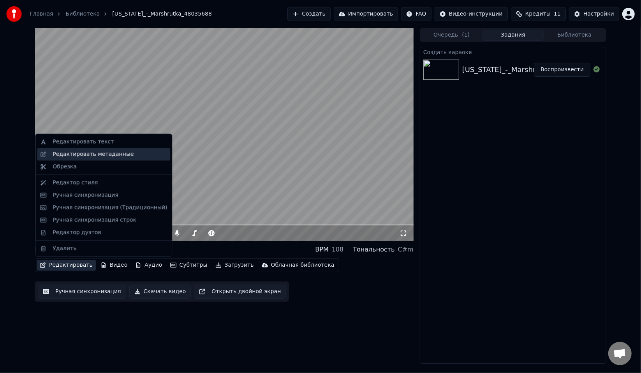
click at [95, 156] on div "Редактировать метаданные" at bounding box center [93, 154] width 81 height 8
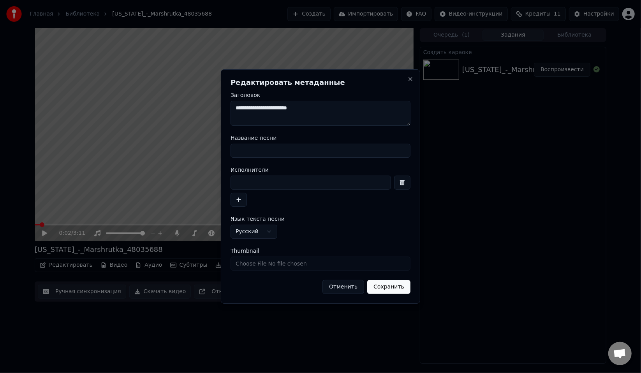
drag, startPoint x: 323, startPoint y: 115, endPoint x: 161, endPoint y: 114, distance: 161.7
click at [161, 114] on body "**********" at bounding box center [320, 186] width 641 height 373
click at [384, 288] on button "Сохранить" at bounding box center [388, 287] width 43 height 14
click at [399, 290] on button "Сохранить" at bounding box center [388, 287] width 43 height 14
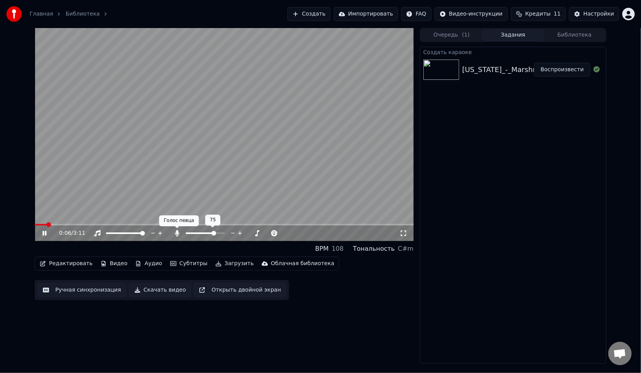
drag, startPoint x: 203, startPoint y: 232, endPoint x: 173, endPoint y: 233, distance: 30.4
click at [173, 233] on div at bounding box center [208, 234] width 71 height 8
click at [178, 231] on icon at bounding box center [177, 233] width 4 height 6
click at [178, 231] on icon at bounding box center [177, 233] width 8 height 6
click at [178, 231] on icon at bounding box center [177, 233] width 4 height 6
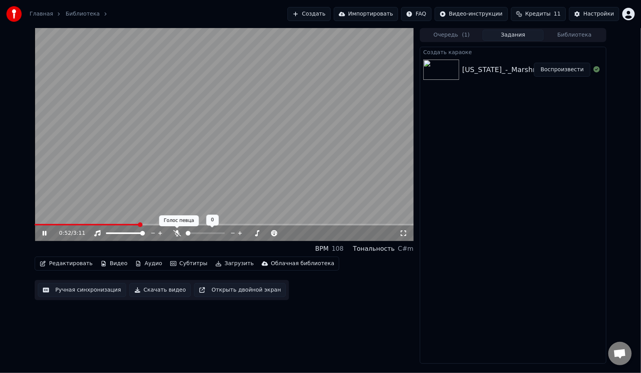
click at [179, 233] on icon at bounding box center [177, 233] width 8 height 6
click at [180, 233] on icon at bounding box center [177, 233] width 8 height 6
click at [159, 224] on span at bounding box center [97, 225] width 125 height 2
click at [44, 233] on icon at bounding box center [44, 233] width 4 height 5
click at [371, 291] on div "Редактировать Видео Аудио Субтитры Загрузить Облачная библиотека Ручная синхрон…" at bounding box center [224, 279] width 379 height 44
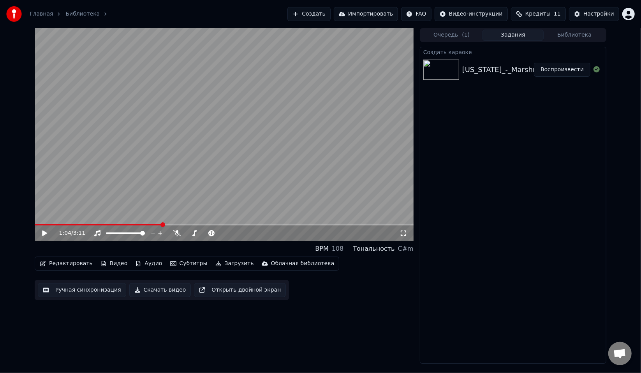
click at [94, 224] on span at bounding box center [98, 225] width 127 height 2
click at [103, 224] on span at bounding box center [103, 224] width 5 height 5
click at [218, 264] on button "Загрузить" at bounding box center [234, 263] width 45 height 11
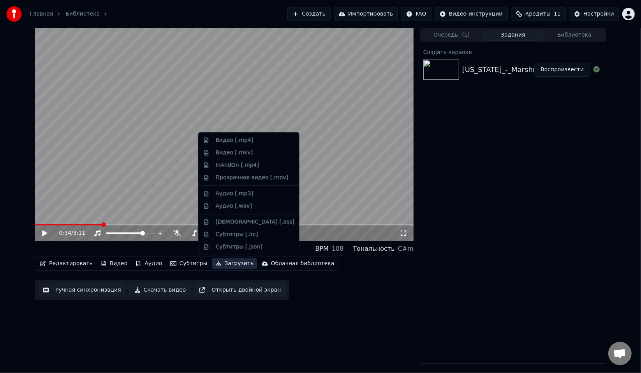
click at [218, 264] on button "Загрузить" at bounding box center [234, 263] width 45 height 11
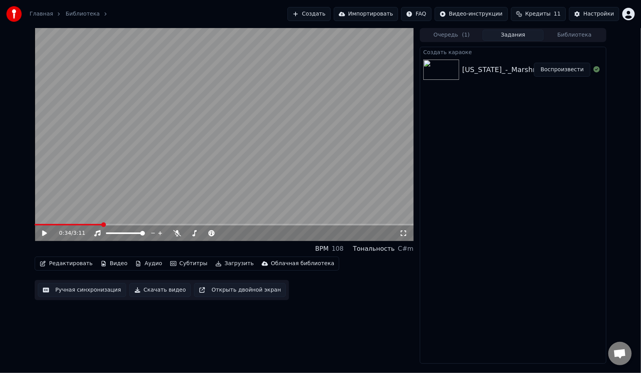
click at [164, 293] on button "Скачать видео" at bounding box center [160, 290] width 62 height 14
